Goal: Contribute content: Contribute content

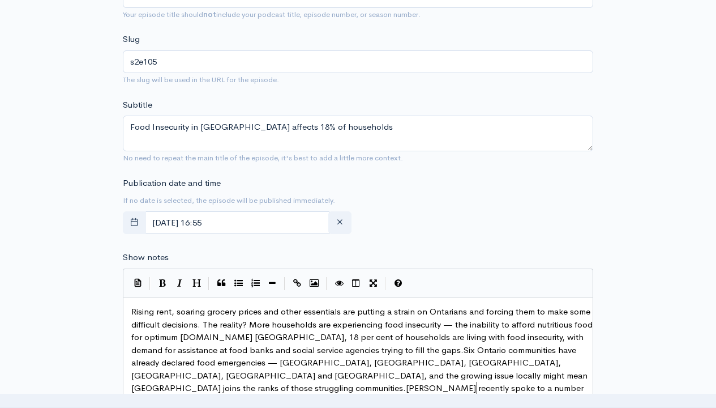
scroll to position [77, 0]
type textarea "Rising rent, soaring grocery prices and other essentials are putting a strain o…"
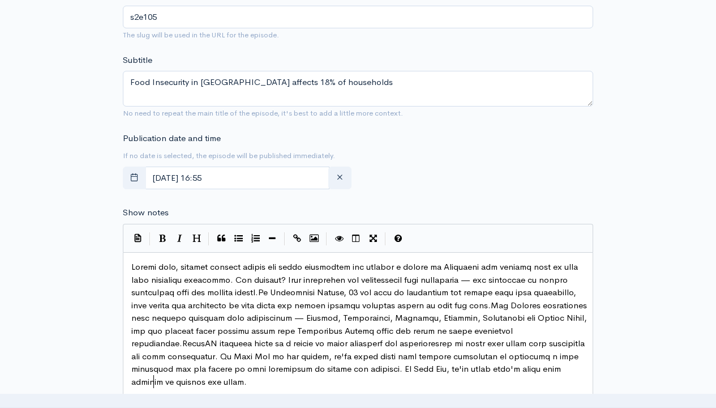
scroll to position [4, 0]
type textarea "being done locally to address the issue."
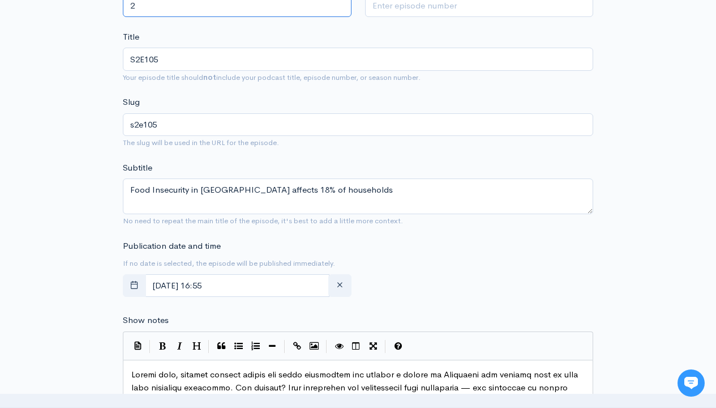
scroll to position [0, 0]
type input "2"
type input "105"
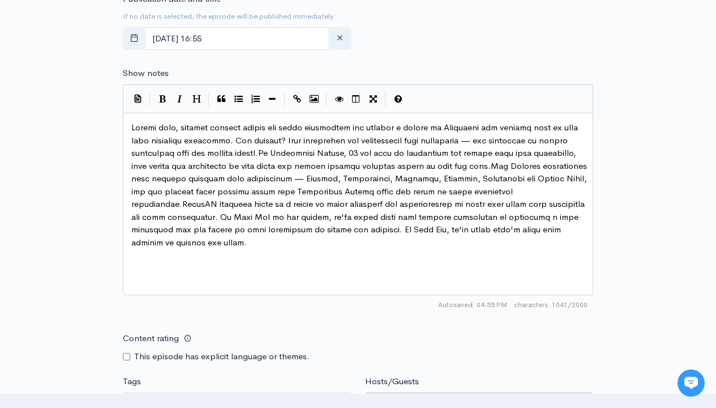
type input "Elizabeth Oakley"
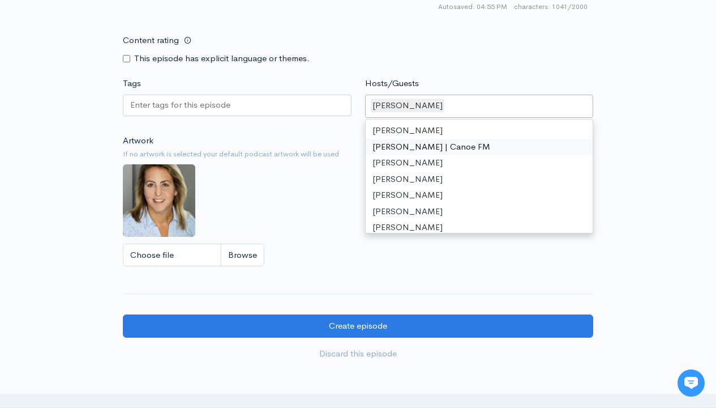
click at [0, 0] on input "Choose file" at bounding box center [0, 0] width 0 height 0
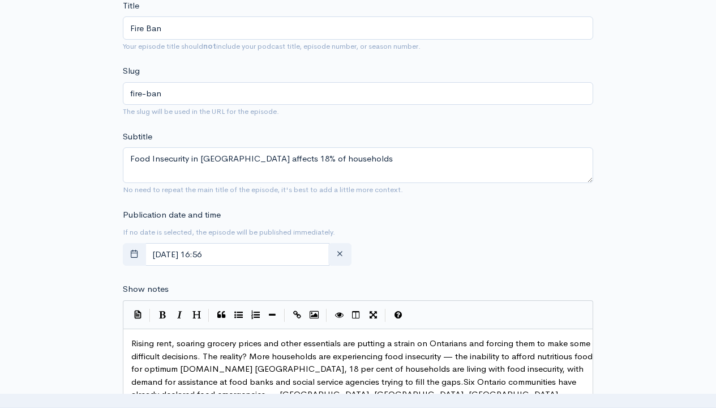
scroll to position [361, 0]
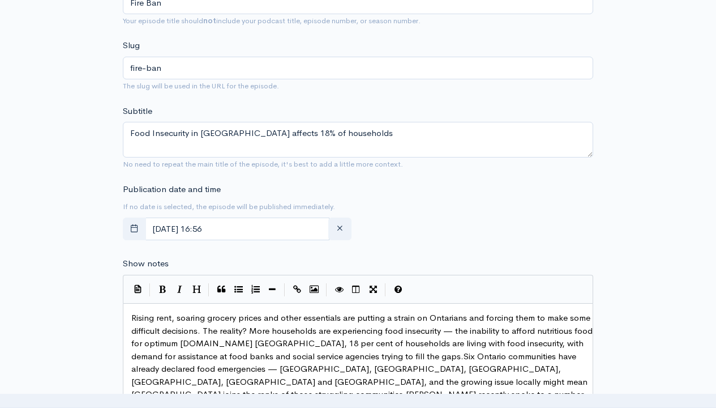
type textarea "Rising rent, soaring grocery prices and other essentials are putting a strain o…"
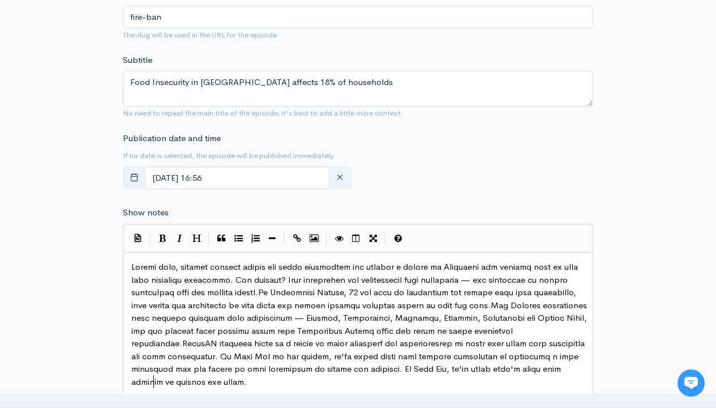
scroll to position [4, 0]
type textarea "being done locally to address the issue."
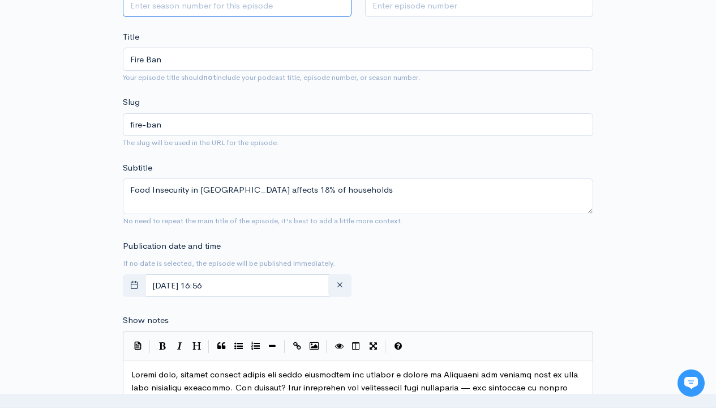
scroll to position [0, 0]
type input "2"
type input "105"
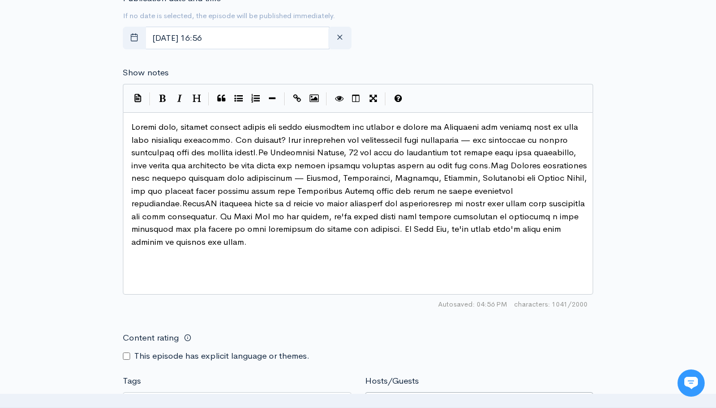
type input "[PERSON_NAME]"
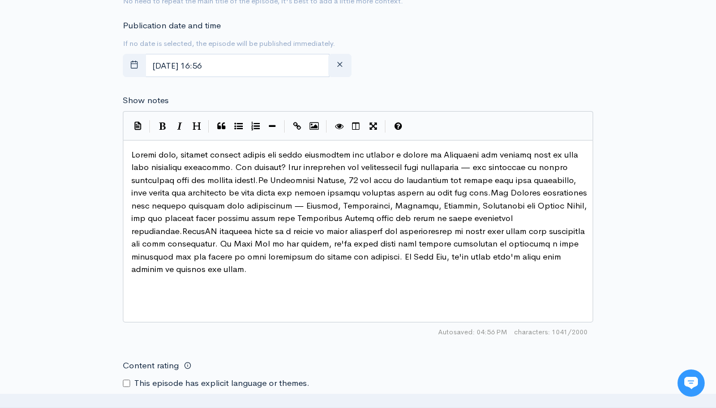
scroll to position [616, 0]
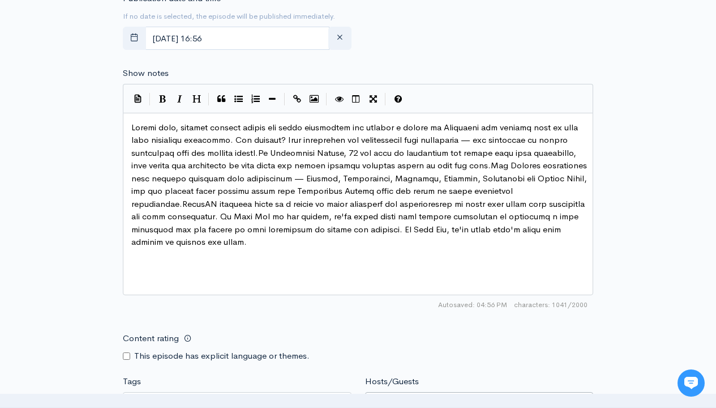
click at [181, 396] on input "Tags" at bounding box center [181, 402] width 102 height 13
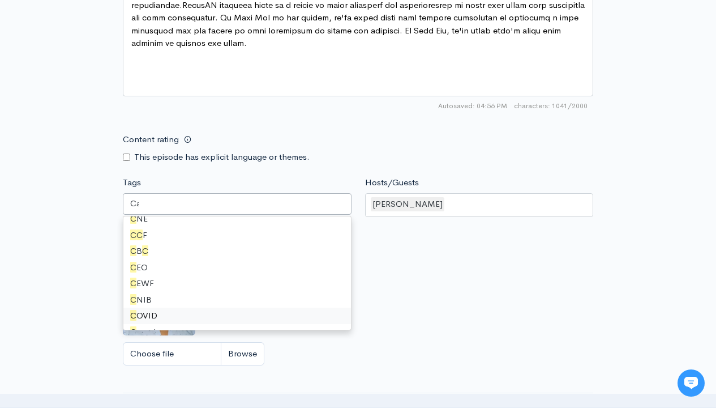
scroll to position [16, 0]
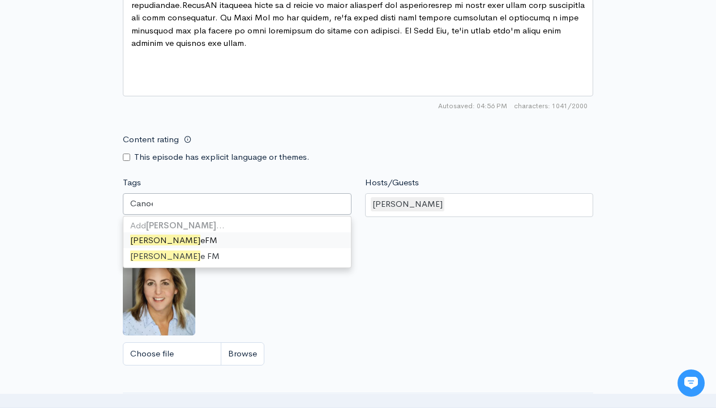
type input "Canoe FM"
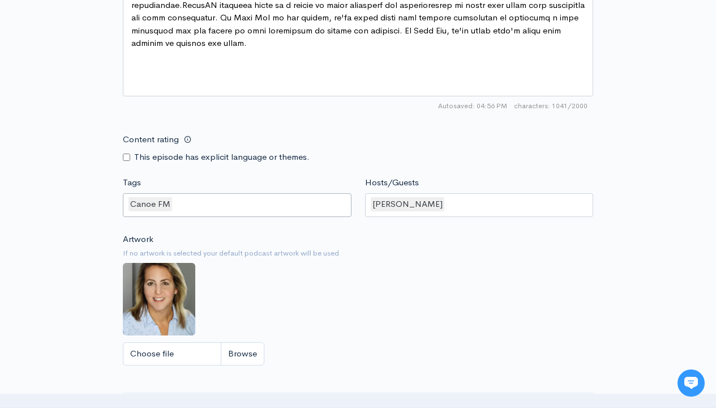
click at [174, 204] on input "Tags" at bounding box center [175, 204] width 2 height 13
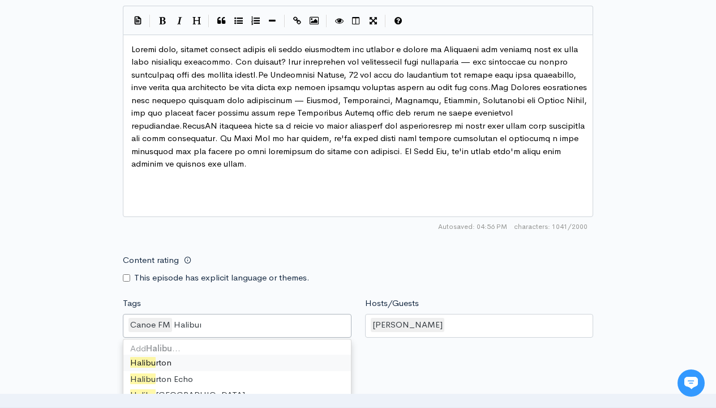
type input "Haliburton"
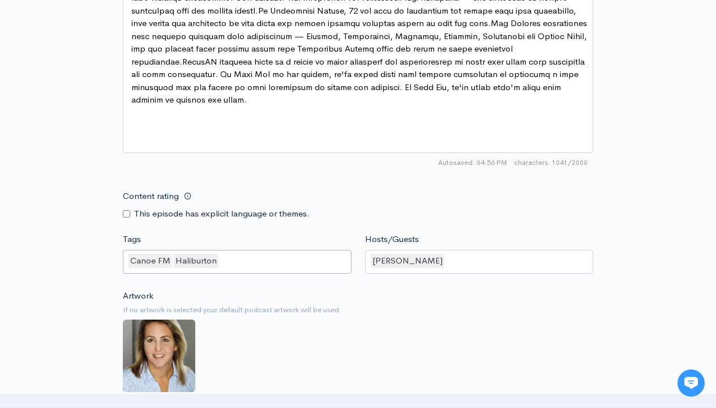
click at [220, 260] on input "Tags" at bounding box center [221, 260] width 2 height 13
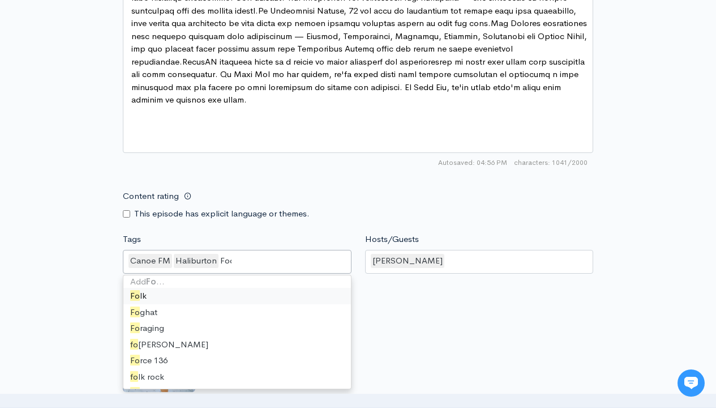
type input "Food"
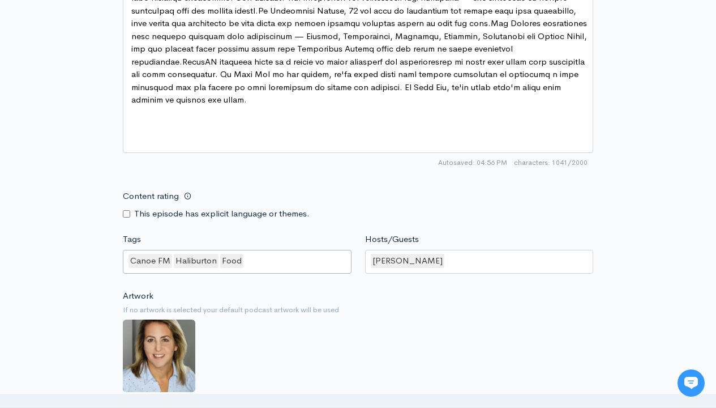
click at [245, 260] on input "Tags" at bounding box center [246, 260] width 2 height 13
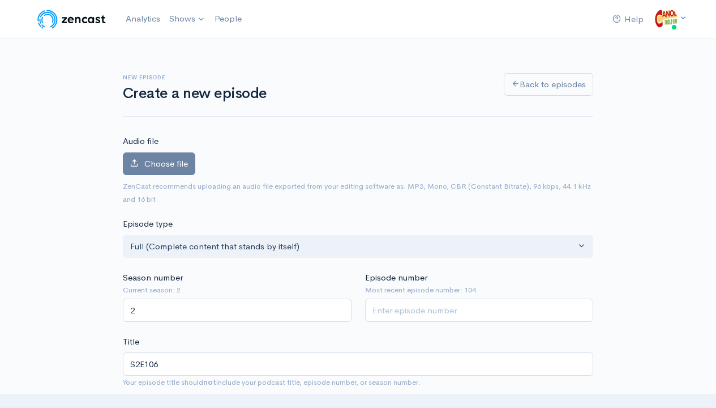
type input "2"
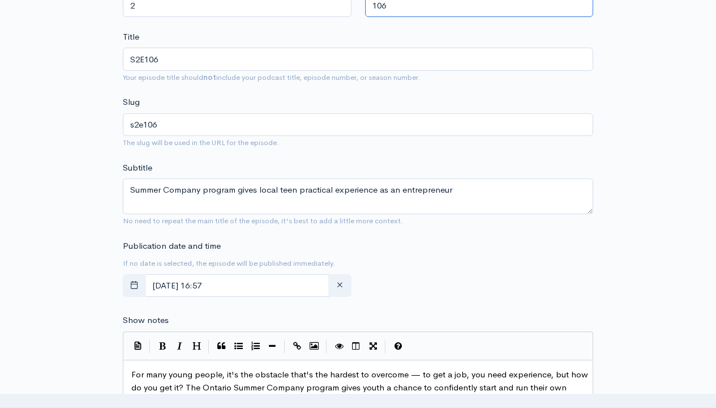
type input "106"
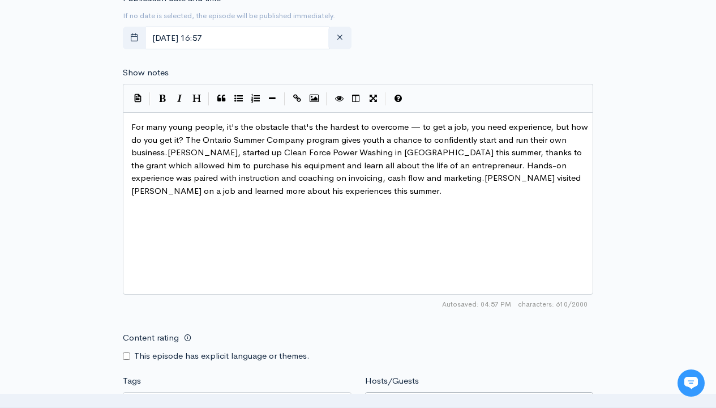
type input "[PERSON_NAME]"
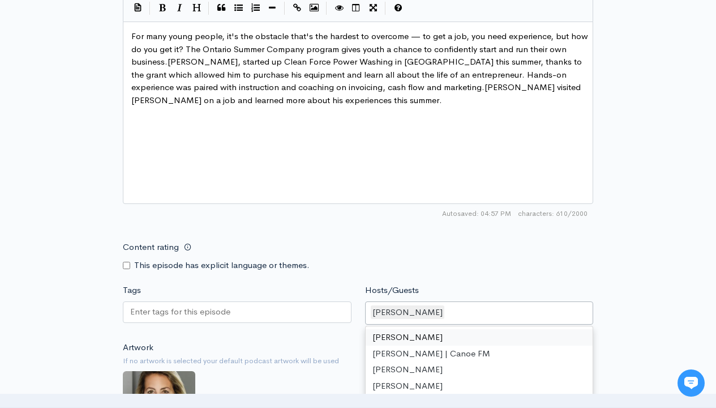
scroll to position [722, 0]
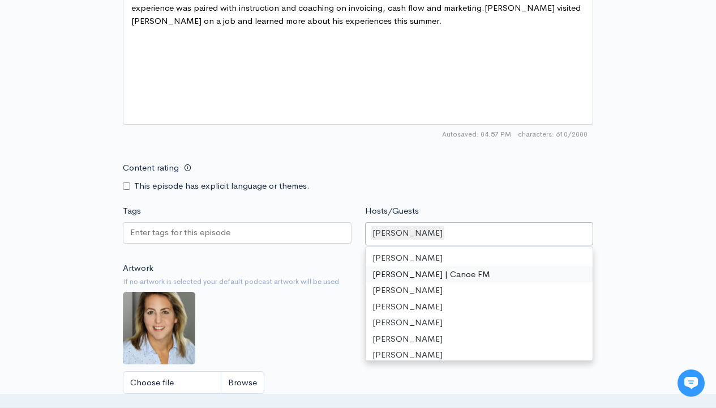
click at [0, 0] on input "Choose file" at bounding box center [0, 0] width 0 height 0
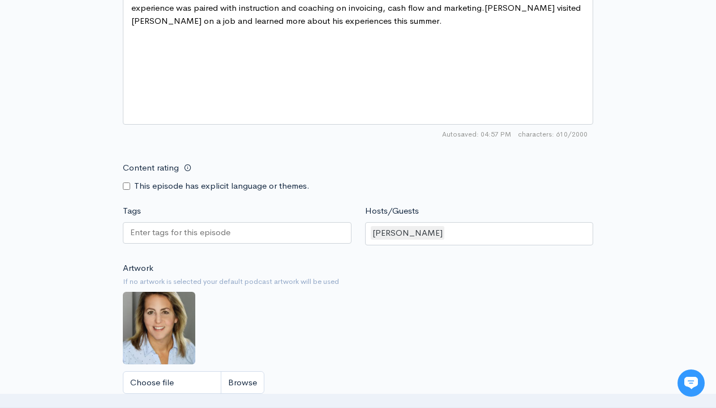
scroll to position [0, 0]
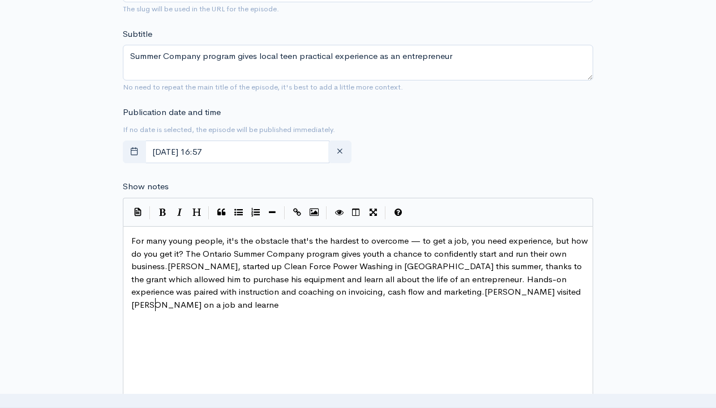
scroll to position [52, 0]
type textarea "For many young people, it's the obstacle that's the hardest to overcome — to ge…"
type input "2"
